Goal: Task Accomplishment & Management: Use online tool/utility

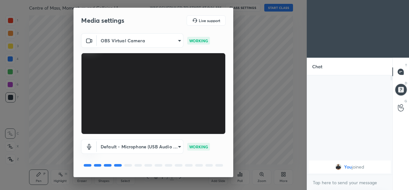
scroll to position [20, 0]
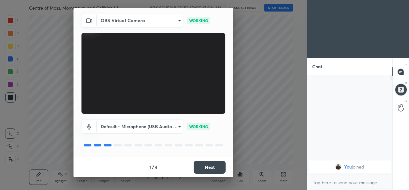
click at [198, 165] on button "Next" at bounding box center [210, 166] width 32 height 13
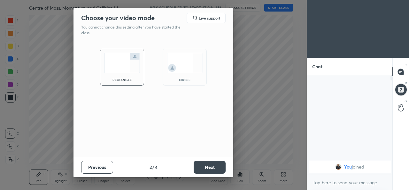
scroll to position [0, 0]
click at [210, 166] on button "Next" at bounding box center [210, 166] width 32 height 13
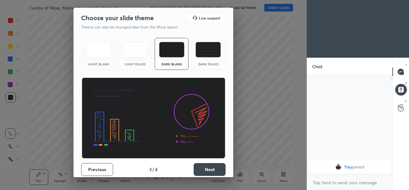
click at [210, 169] on button "Next" at bounding box center [210, 169] width 32 height 13
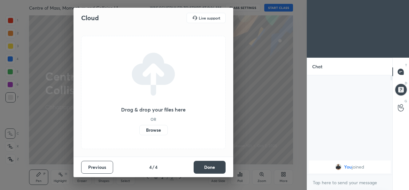
click at [211, 167] on button "Done" at bounding box center [210, 166] width 32 height 13
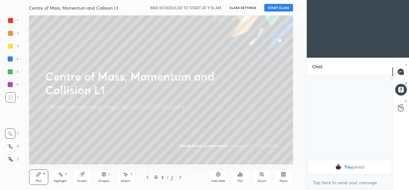
click at [240, 7] on button "CLASS SETTINGS" at bounding box center [242, 8] width 35 height 8
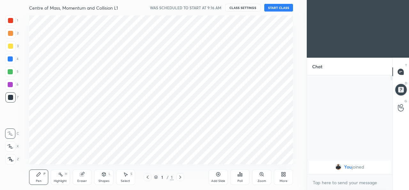
scroll to position [31812, 31679]
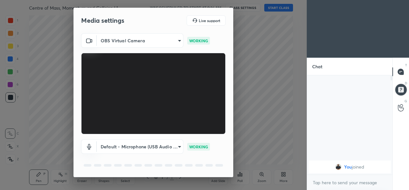
click at [166, 146] on body "1 2 3 4 5 6 7 C X Z C X Z E E Erase all H H Centre of Mass, Momentum and Collis…" at bounding box center [204, 95] width 409 height 190
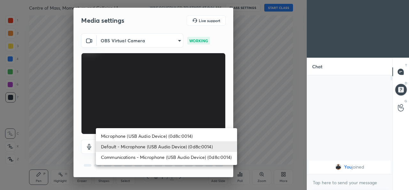
click at [129, 147] on li "Default - Microphone (USB Audio Device) (0d8c:0014)" at bounding box center [166, 146] width 141 height 11
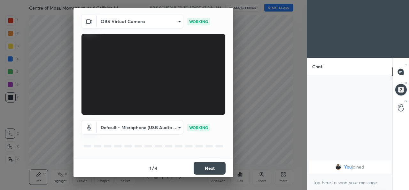
scroll to position [20, 0]
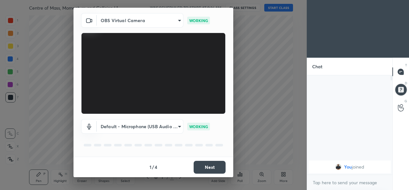
click at [198, 166] on button "Next" at bounding box center [210, 166] width 32 height 13
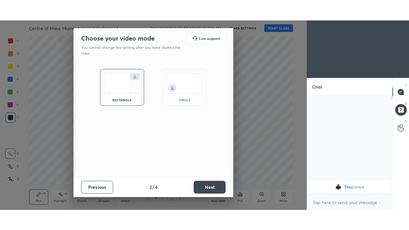
scroll to position [0, 0]
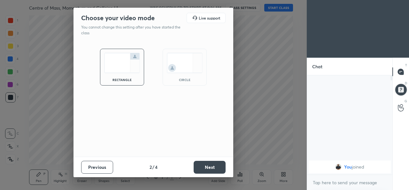
click at [199, 167] on button "Next" at bounding box center [210, 166] width 32 height 13
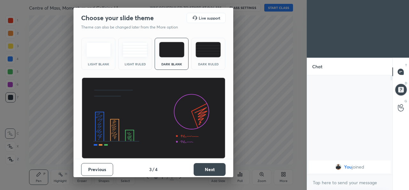
click at [199, 168] on button "Next" at bounding box center [210, 169] width 32 height 13
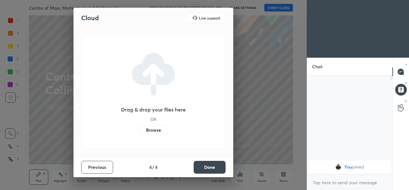
click at [151, 132] on label "Browse" at bounding box center [153, 130] width 28 height 10
click at [139, 132] on input "Browse" at bounding box center [139, 130] width 0 height 10
click at [159, 129] on label "Browse" at bounding box center [153, 130] width 28 height 10
click at [139, 129] on input "Browse" at bounding box center [139, 130] width 0 height 10
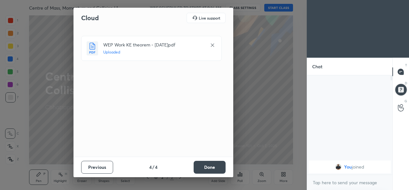
click at [203, 166] on button "Done" at bounding box center [210, 166] width 32 height 13
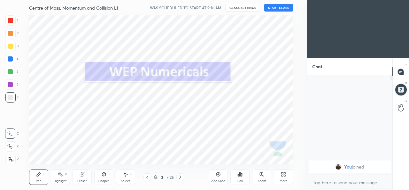
click at [281, 9] on button "START CLASS" at bounding box center [278, 8] width 29 height 8
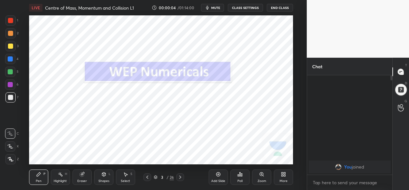
click at [181, 177] on icon at bounding box center [180, 176] width 5 height 5
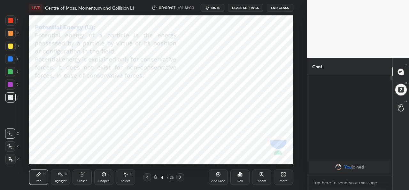
click at [180, 177] on icon at bounding box center [180, 176] width 5 height 5
click at [183, 175] on div at bounding box center [180, 177] width 8 height 8
click at [180, 177] on icon at bounding box center [180, 176] width 5 height 5
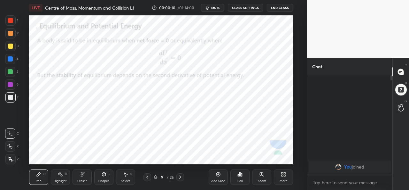
click at [181, 174] on div at bounding box center [180, 177] width 8 height 8
click at [181, 173] on div at bounding box center [180, 177] width 8 height 8
click at [181, 176] on icon at bounding box center [180, 176] width 5 height 5
click at [180, 175] on icon at bounding box center [180, 176] width 5 height 5
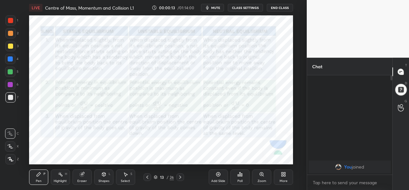
click at [181, 177] on icon at bounding box center [180, 176] width 5 height 5
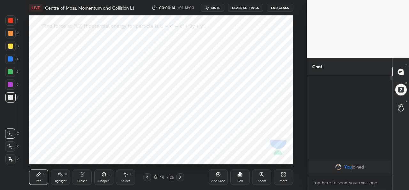
click at [182, 179] on icon at bounding box center [180, 176] width 5 height 5
click at [183, 180] on div at bounding box center [180, 177] width 8 height 8
click at [182, 180] on div at bounding box center [180, 177] width 8 height 8
click at [183, 180] on div at bounding box center [180, 177] width 8 height 8
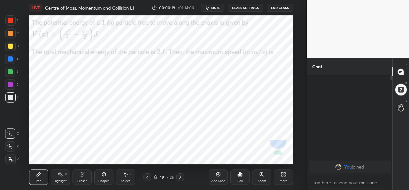
click at [180, 177] on icon at bounding box center [180, 176] width 5 height 5
click at [180, 174] on icon at bounding box center [180, 176] width 5 height 5
click at [180, 177] on icon at bounding box center [180, 176] width 5 height 5
click at [180, 176] on icon at bounding box center [180, 176] width 5 height 5
click at [179, 176] on icon at bounding box center [180, 176] width 5 height 5
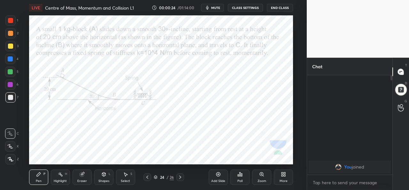
click at [180, 177] on icon at bounding box center [180, 176] width 5 height 5
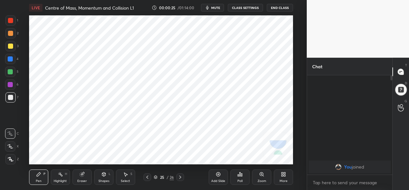
click at [180, 177] on icon at bounding box center [180, 176] width 5 height 5
click at [284, 176] on icon at bounding box center [283, 173] width 5 height 5
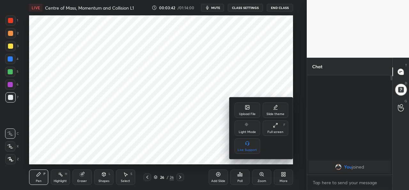
click at [245, 111] on div "Upload File" at bounding box center [248, 109] width 26 height 15
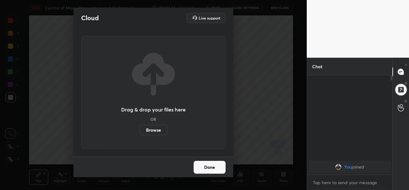
click at [163, 132] on label "Browse" at bounding box center [153, 130] width 28 height 10
click at [139, 132] on input "Browse" at bounding box center [139, 130] width 0 height 10
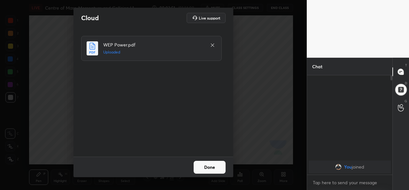
click at [211, 165] on button "Done" at bounding box center [210, 166] width 32 height 13
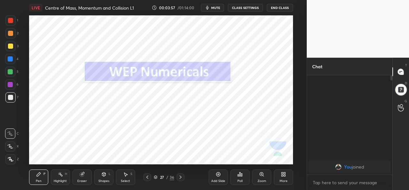
click at [180, 177] on icon at bounding box center [180, 176] width 5 height 5
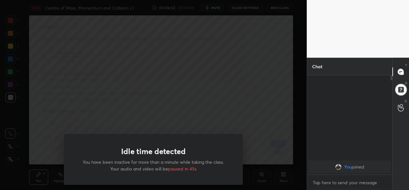
click at [48, 131] on div "Idle time detected You have been inactive for more than a minute while taking t…" at bounding box center [153, 95] width 307 height 190
click at [48, 119] on div "Idle time detected You have been inactive for more than a minute while taking t…" at bounding box center [153, 95] width 307 height 190
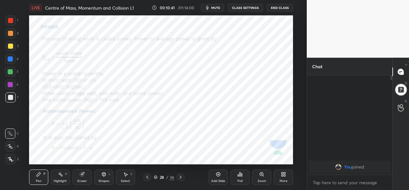
click at [11, 61] on div at bounding box center [10, 58] width 5 height 5
click at [180, 177] on icon at bounding box center [180, 176] width 5 height 5
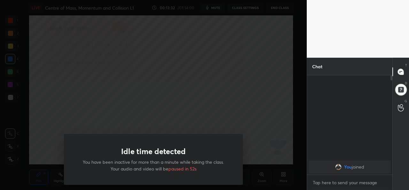
click at [74, 115] on div "Idle time detected You have been inactive for more than a minute while taking t…" at bounding box center [153, 95] width 307 height 190
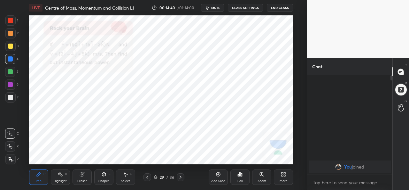
click at [180, 177] on icon at bounding box center [180, 176] width 5 height 5
click at [180, 179] on div at bounding box center [181, 177] width 8 height 8
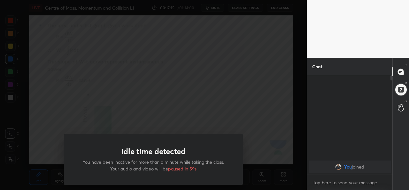
click at [50, 139] on div "Idle time detected You have been inactive for more than a minute while taking t…" at bounding box center [153, 95] width 307 height 190
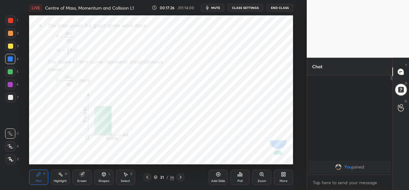
click at [181, 177] on icon at bounding box center [180, 176] width 5 height 5
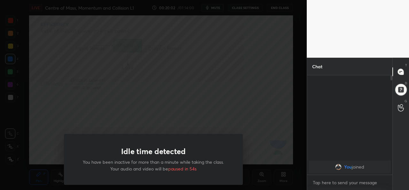
click at [118, 110] on div "Idle time detected You have been inactive for more than a minute while taking t…" at bounding box center [153, 95] width 307 height 190
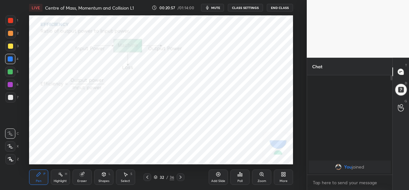
click at [180, 178] on icon at bounding box center [180, 176] width 5 height 5
click at [180, 177] on icon at bounding box center [180, 176] width 5 height 5
click at [284, 175] on icon at bounding box center [285, 175] width 2 height 2
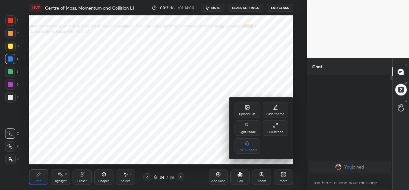
click at [271, 128] on div "Full screen F" at bounding box center [276, 127] width 26 height 15
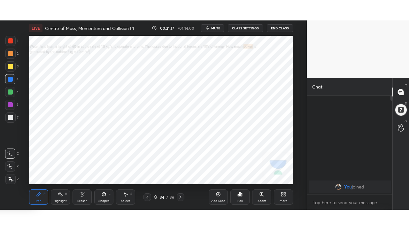
scroll to position [84, 83]
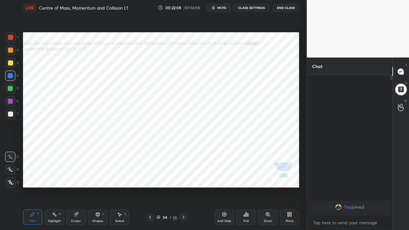
click at [8, 77] on div at bounding box center [10, 75] width 5 height 5
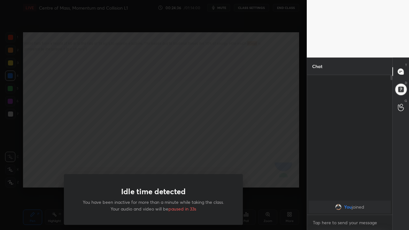
click at [127, 143] on div "Idle time detected You have been inactive for more than a minute while taking t…" at bounding box center [153, 115] width 307 height 230
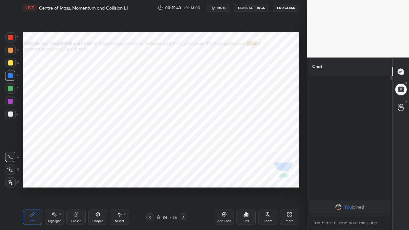
click at [74, 189] on div "Eraser" at bounding box center [75, 217] width 19 height 15
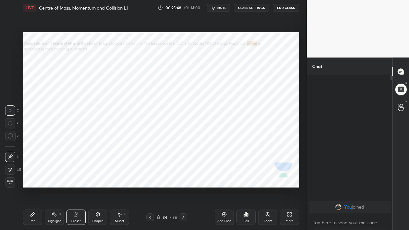
click at [35, 189] on div "Pen P" at bounding box center [32, 217] width 19 height 15
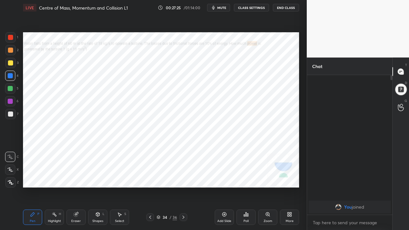
click at [184, 189] on icon at bounding box center [183, 217] width 5 height 5
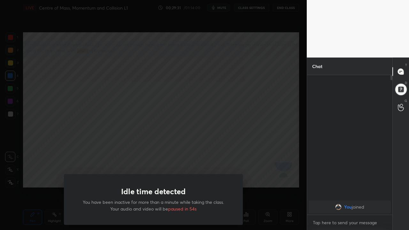
click at [96, 136] on div "Idle time detected You have been inactive for more than a minute while taking t…" at bounding box center [153, 115] width 307 height 230
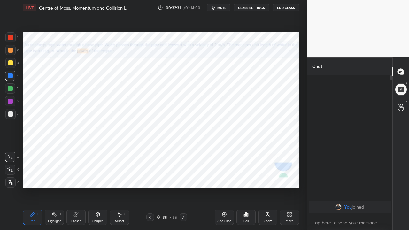
click at [224, 189] on icon at bounding box center [224, 215] width 4 height 4
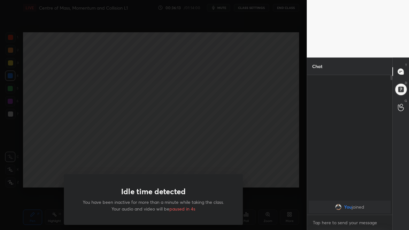
click at [234, 141] on div "Idle time detected You have been inactive for more than a minute while taking t…" at bounding box center [153, 115] width 307 height 230
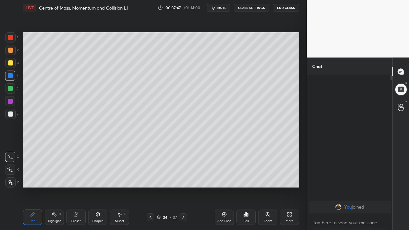
click at [10, 104] on div at bounding box center [10, 101] width 5 height 5
click at [81, 189] on div "Eraser" at bounding box center [75, 217] width 19 height 15
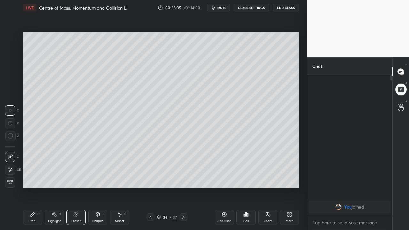
click at [33, 189] on icon at bounding box center [32, 214] width 5 height 5
click at [183, 189] on icon at bounding box center [183, 217] width 5 height 5
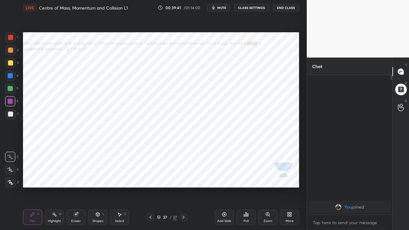
click at [151, 189] on icon at bounding box center [150, 217] width 5 height 5
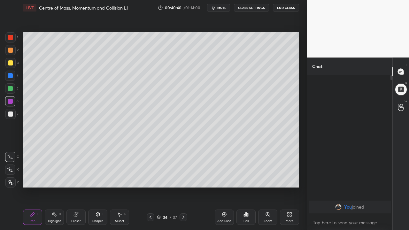
click at [223, 189] on div "Add Slide" at bounding box center [224, 217] width 19 height 15
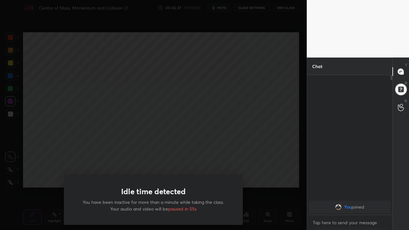
click at [155, 149] on div "Idle time detected You have been inactive for more than a minute while taking t…" at bounding box center [153, 115] width 307 height 230
click at [101, 154] on div "Idle time detected You have been inactive for more than a minute while taking t…" at bounding box center [153, 115] width 307 height 230
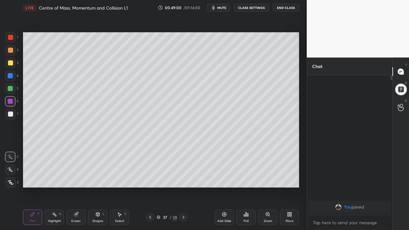
click at [228, 189] on div "Add Slide" at bounding box center [224, 217] width 19 height 15
click at [151, 189] on icon at bounding box center [150, 217] width 5 height 5
click at [184, 189] on icon at bounding box center [183, 217] width 5 height 5
click at [5, 79] on div at bounding box center [10, 76] width 10 height 10
click at [76, 189] on div "Eraser" at bounding box center [75, 217] width 19 height 15
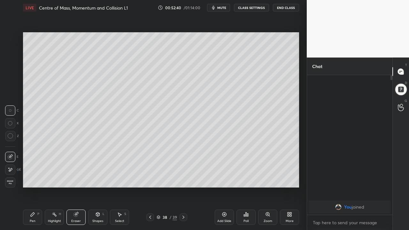
click at [223, 189] on div "Add Slide" at bounding box center [224, 221] width 14 height 3
click at [35, 189] on div "Pen" at bounding box center [33, 221] width 6 height 3
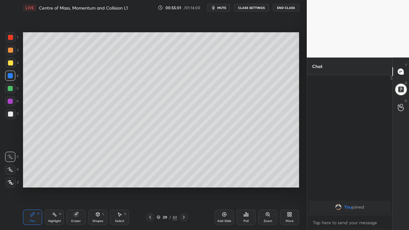
click at [287, 11] on button "End Class" at bounding box center [286, 8] width 26 height 8
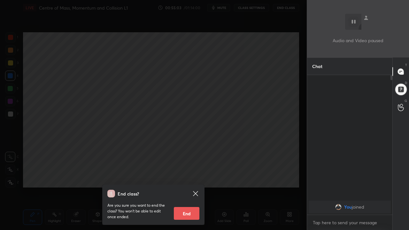
click at [184, 189] on button "End" at bounding box center [187, 213] width 26 height 13
type textarea "x"
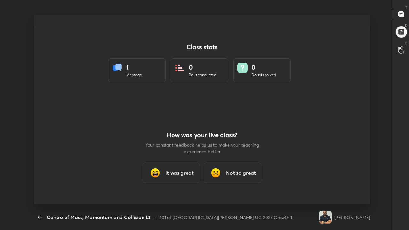
scroll to position [0, 0]
click at [164, 173] on div "It was great" at bounding box center [172, 173] width 58 height 20
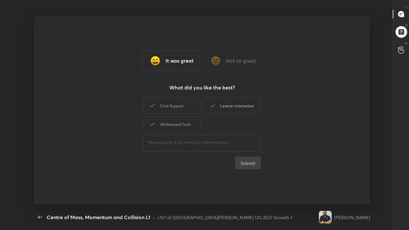
click at [222, 110] on div "Learner Interaction" at bounding box center [232, 106] width 58 height 16
click at [241, 164] on button "Submit" at bounding box center [248, 163] width 26 height 13
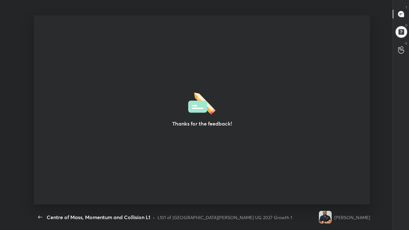
click at [338, 187] on div "Thanks for the feedback!" at bounding box center [202, 109] width 336 height 189
